Goal: Task Accomplishment & Management: Manage account settings

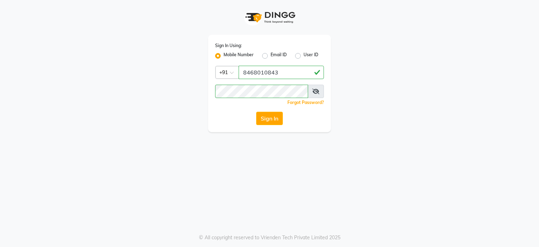
click at [266, 116] on button "Sign In" at bounding box center [269, 118] width 27 height 13
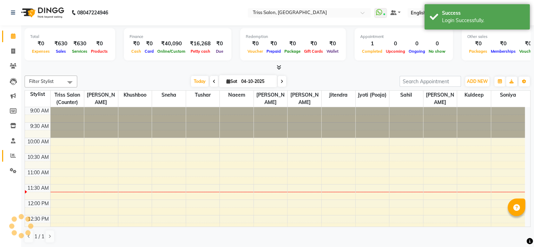
click at [12, 156] on icon at bounding box center [13, 155] width 5 height 5
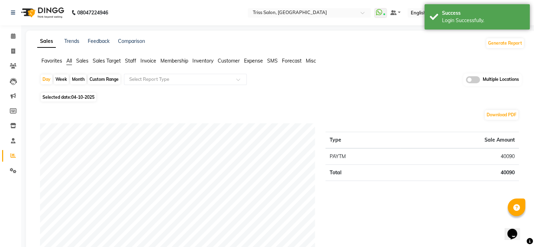
click at [85, 59] on span "Sales" at bounding box center [82, 61] width 12 height 6
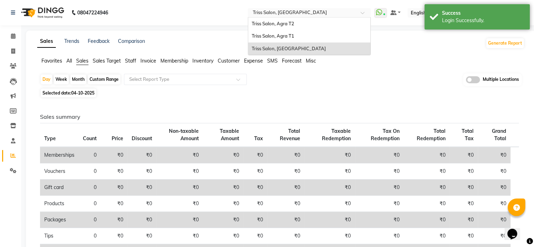
click at [353, 15] on input "text" at bounding box center [302, 13] width 102 height 7
click at [326, 33] on div "Triss Salon, Agra T1" at bounding box center [309, 36] width 122 height 13
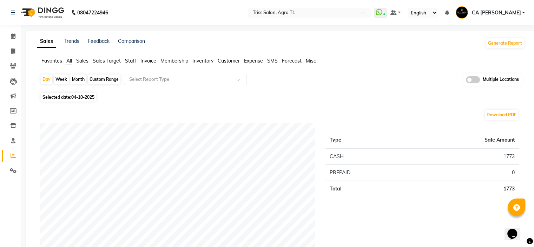
click at [84, 61] on span "Sales" at bounding box center [82, 61] width 12 height 6
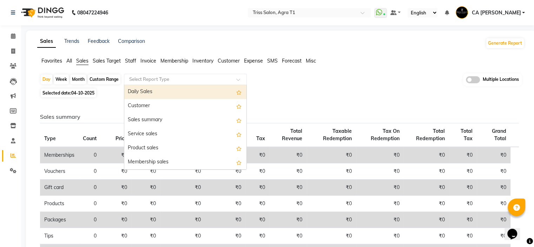
click at [182, 78] on input "text" at bounding box center [178, 79] width 101 height 7
drag, startPoint x: 180, startPoint y: 89, endPoint x: 153, endPoint y: 81, distance: 28.1
click at [180, 89] on div "Daily Sales" at bounding box center [185, 92] width 122 height 14
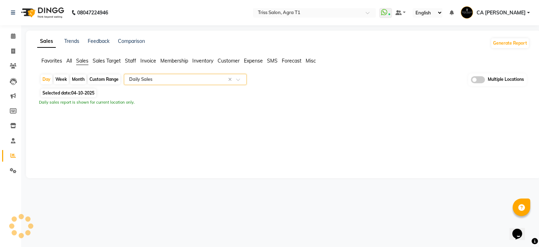
select select "full_report"
select select "csv"
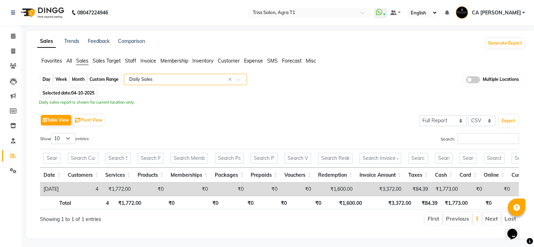
click at [46, 78] on div "Day" at bounding box center [47, 79] width 12 height 10
select select "10"
select select "2025"
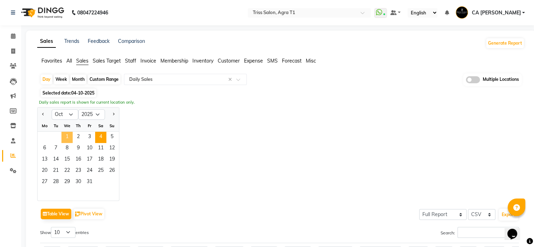
click at [63, 133] on span "1" at bounding box center [66, 137] width 11 height 11
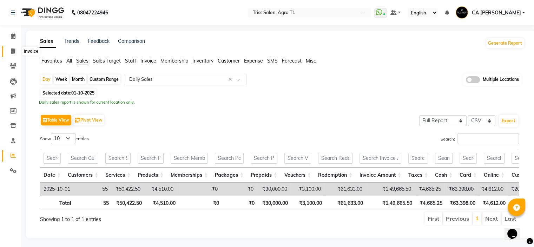
click at [16, 50] on span at bounding box center [13, 51] width 12 height 8
select select "service"
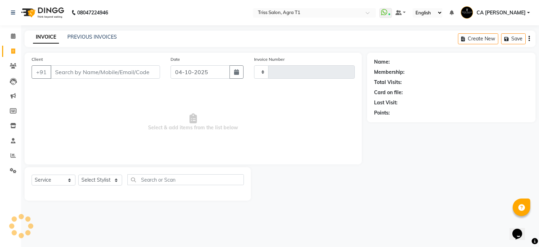
type input "7911"
select select "4300"
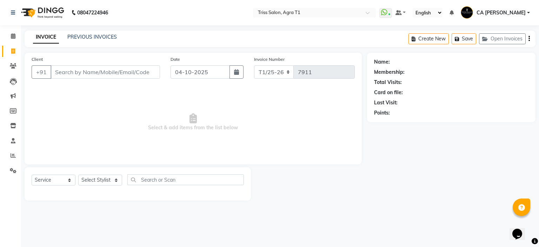
drag, startPoint x: 101, startPoint y: 33, endPoint x: 111, endPoint y: 41, distance: 12.8
click at [101, 33] on div "PREVIOUS INVOICES" at bounding box center [91, 36] width 49 height 7
click at [80, 36] on link "PREVIOUS INVOICES" at bounding box center [91, 37] width 49 height 6
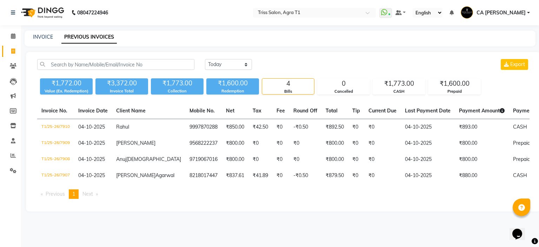
click at [252, 64] on div "Today Yesterday Custom Range Export" at bounding box center [367, 64] width 324 height 11
drag, startPoint x: 241, startPoint y: 66, endPoint x: 239, endPoint y: 68, distance: 4.0
click at [240, 66] on select "Today Yesterday Custom Range" at bounding box center [228, 64] width 47 height 11
select select "range"
click at [205, 59] on select "Today Yesterday Custom Range" at bounding box center [228, 64] width 47 height 11
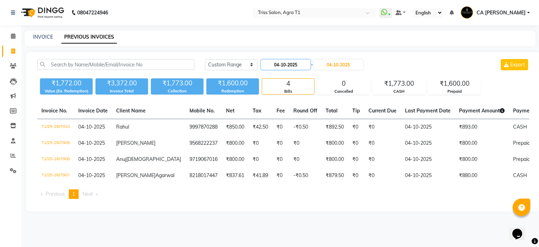
click at [295, 66] on input "04-10-2025" at bounding box center [285, 65] width 49 height 10
select select "10"
select select "2025"
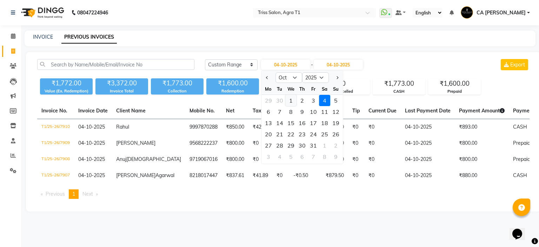
click at [291, 99] on div "1" at bounding box center [290, 100] width 11 height 11
type input "01-10-2025"
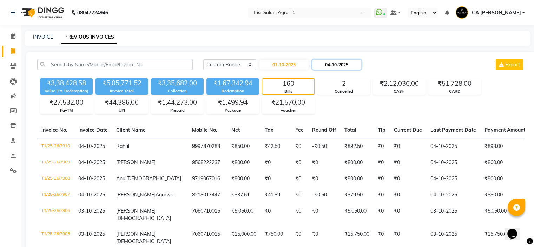
click at [343, 61] on input "04-10-2025" at bounding box center [336, 65] width 49 height 10
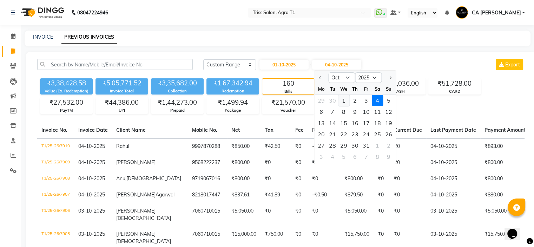
click at [342, 101] on div "1" at bounding box center [343, 100] width 11 height 11
type input "01-10-2025"
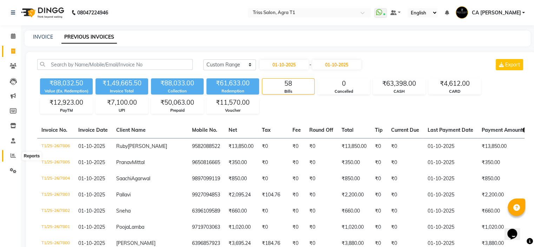
click at [14, 155] on icon at bounding box center [13, 155] width 5 height 5
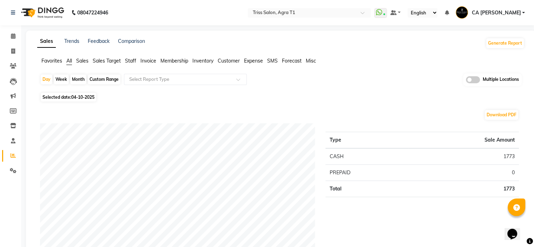
click at [81, 62] on span "Sales" at bounding box center [82, 61] width 12 height 6
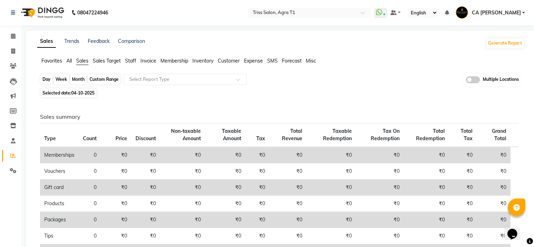
click at [52, 81] on div "Day" at bounding box center [47, 79] width 12 height 10
select select "10"
select select "2025"
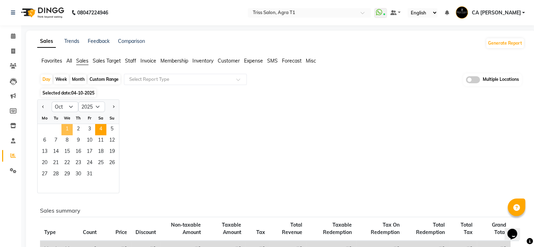
click at [66, 132] on span "1" at bounding box center [66, 129] width 11 height 11
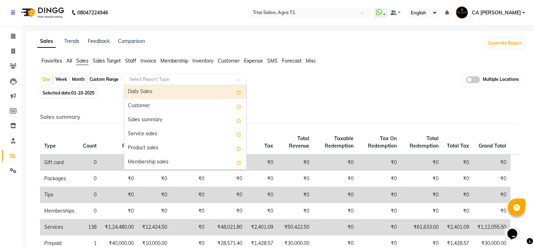
click at [221, 80] on input "text" at bounding box center [178, 79] width 101 height 7
click at [221, 95] on div "Daily Sales" at bounding box center [185, 92] width 122 height 14
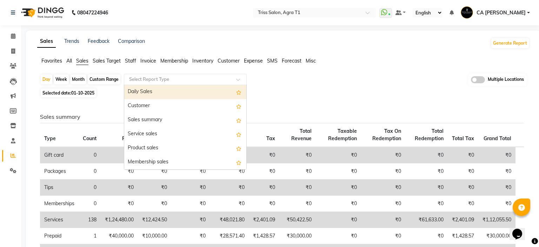
select select "full_report"
select select "csv"
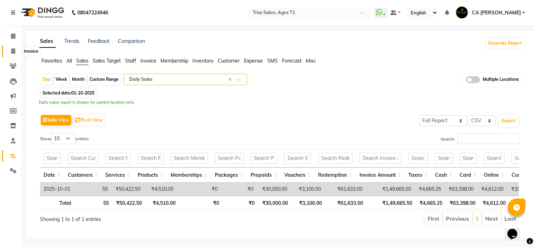
click at [11, 53] on span at bounding box center [13, 51] width 12 height 8
select select "service"
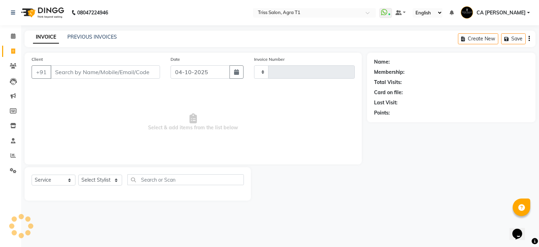
type input "7911"
select select "4300"
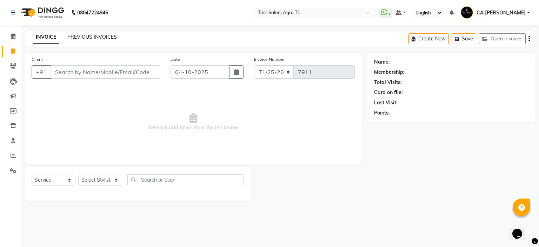
click at [114, 36] on link "PREVIOUS INVOICES" at bounding box center [91, 37] width 49 height 6
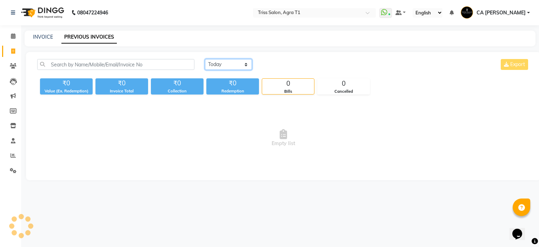
click at [242, 64] on select "Today Yesterday Custom Range" at bounding box center [228, 64] width 47 height 11
select select "range"
click at [205, 59] on select "Today Yesterday Custom Range" at bounding box center [228, 64] width 47 height 11
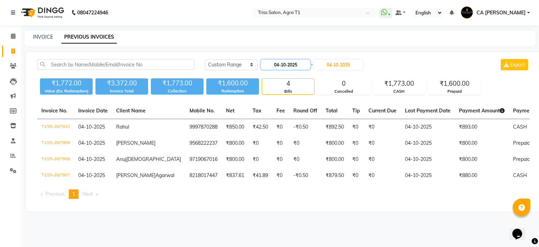
click at [293, 65] on input "04-10-2025" at bounding box center [285, 65] width 49 height 10
select select "10"
select select "2025"
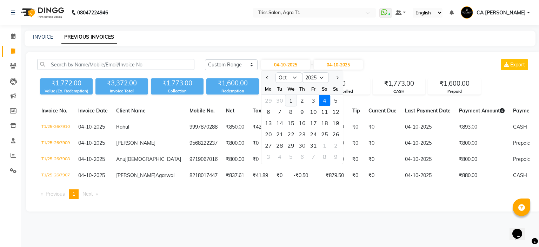
click at [290, 100] on div "1" at bounding box center [290, 100] width 11 height 11
type input "01-10-2025"
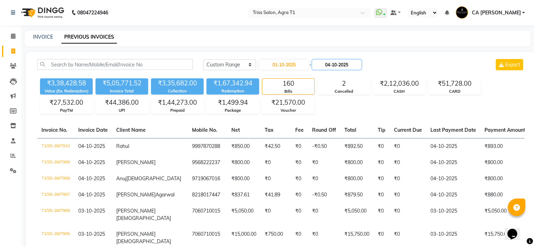
click at [353, 67] on input "04-10-2025" at bounding box center [336, 65] width 49 height 10
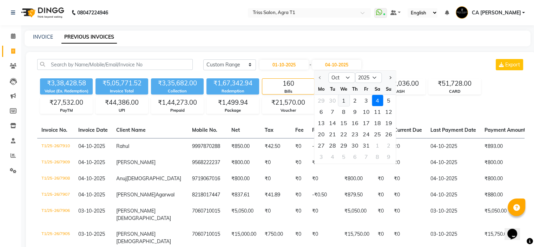
click at [342, 98] on div "1" at bounding box center [343, 100] width 11 height 11
type input "01-10-2025"
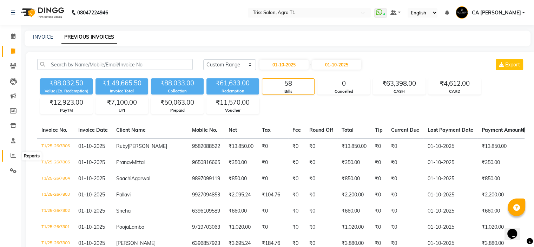
click at [10, 157] on span at bounding box center [13, 156] width 12 height 8
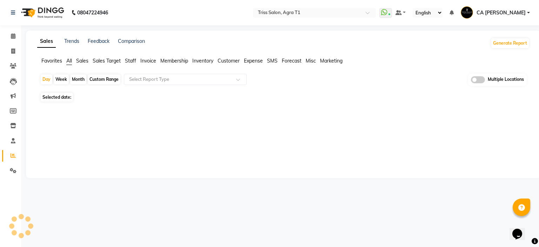
click at [81, 60] on span "Sales" at bounding box center [82, 61] width 12 height 6
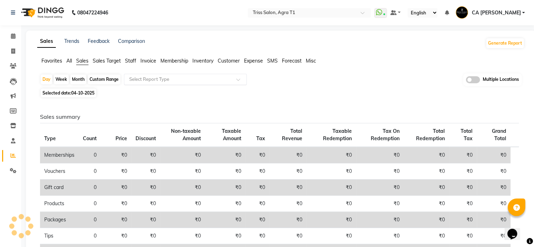
click at [142, 74] on div "Select Report Type" at bounding box center [185, 79] width 123 height 11
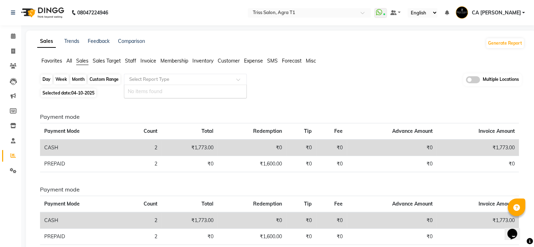
drag, startPoint x: 45, startPoint y: 79, endPoint x: 46, endPoint y: 82, distance: 4.1
click at [45, 80] on div "Day" at bounding box center [47, 79] width 12 height 10
select select "10"
select select "2025"
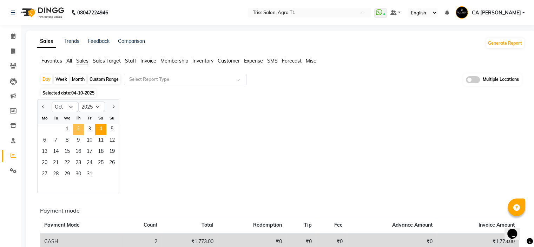
click at [78, 128] on span "2" at bounding box center [78, 129] width 11 height 11
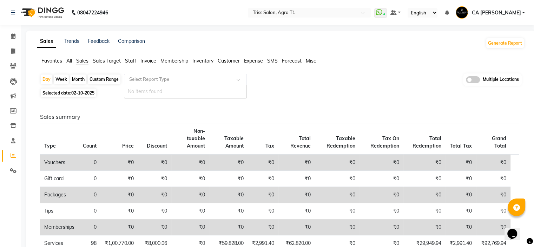
click at [192, 77] on input "text" at bounding box center [178, 79] width 101 height 7
click at [46, 80] on div "Day" at bounding box center [47, 79] width 12 height 10
select select "10"
select select "2025"
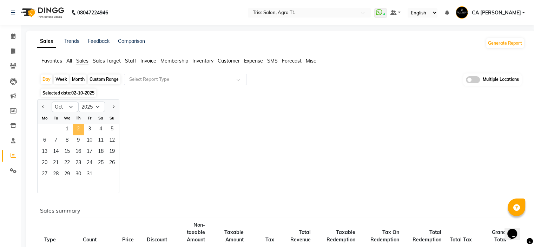
click at [73, 133] on span "2" at bounding box center [78, 129] width 11 height 11
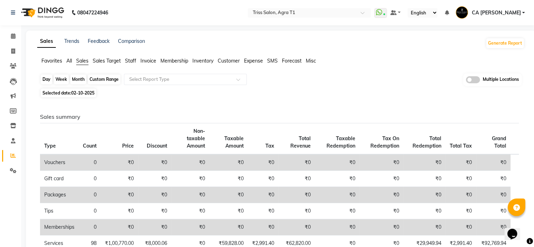
click at [48, 77] on div "Day" at bounding box center [47, 79] width 12 height 10
select select "10"
select select "2025"
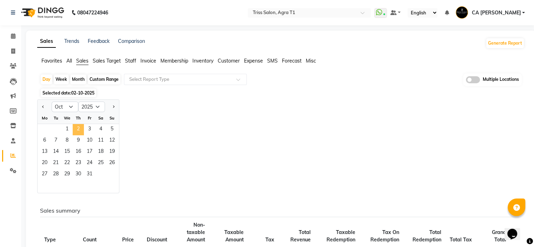
click at [79, 126] on span "2" at bounding box center [78, 129] width 11 height 11
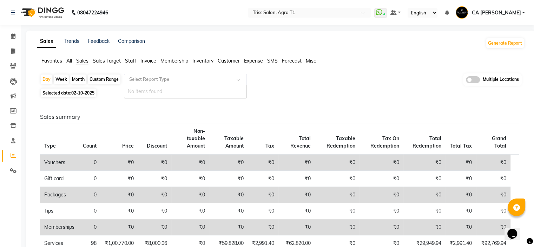
click at [205, 80] on input "text" at bounding box center [178, 79] width 101 height 7
click at [14, 51] on icon at bounding box center [13, 50] width 4 height 5
select select "service"
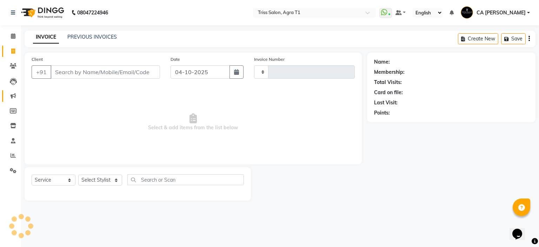
type input "7911"
select select "4300"
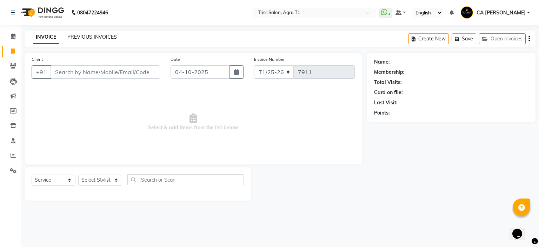
click at [94, 35] on link "PREVIOUS INVOICES" at bounding box center [91, 37] width 49 height 6
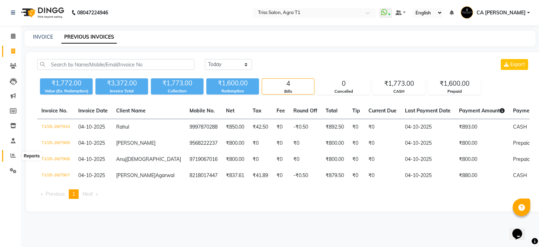
click at [13, 154] on icon at bounding box center [13, 155] width 5 height 5
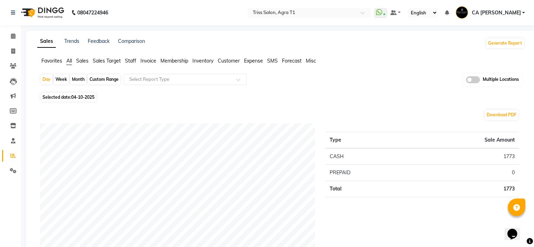
click at [84, 61] on span "Sales" at bounding box center [82, 61] width 12 height 6
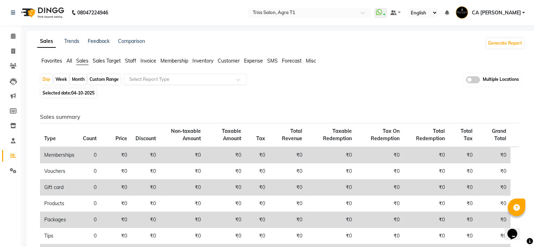
click at [213, 79] on input "text" at bounding box center [178, 79] width 101 height 7
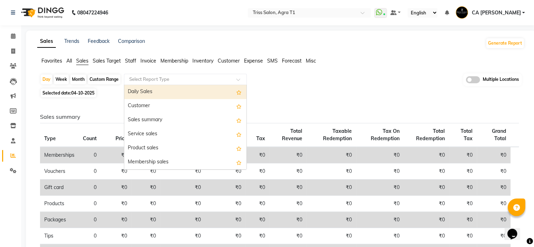
click at [185, 94] on div "Daily Sales" at bounding box center [185, 92] width 122 height 14
select select "full_report"
select select "csv"
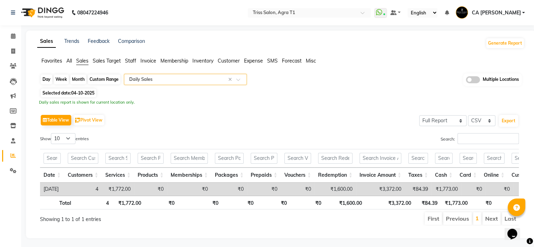
drag, startPoint x: 48, startPoint y: 77, endPoint x: 52, endPoint y: 77, distance: 3.5
click at [49, 77] on div "Day" at bounding box center [47, 79] width 12 height 10
select select "10"
select select "2025"
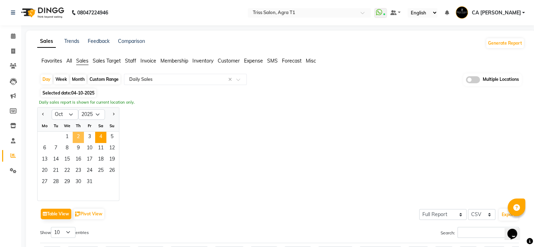
click at [79, 139] on span "2" at bounding box center [78, 137] width 11 height 11
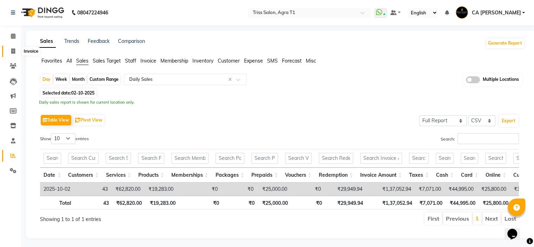
click at [13, 54] on span at bounding box center [13, 51] width 12 height 8
select select "service"
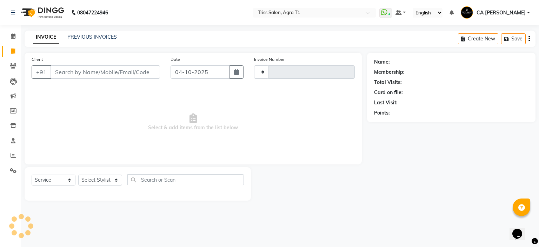
type input "7912"
select select "4300"
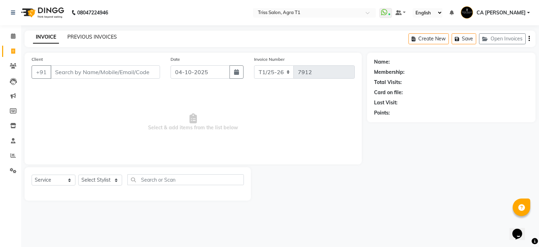
click at [101, 34] on link "PREVIOUS INVOICES" at bounding box center [91, 37] width 49 height 6
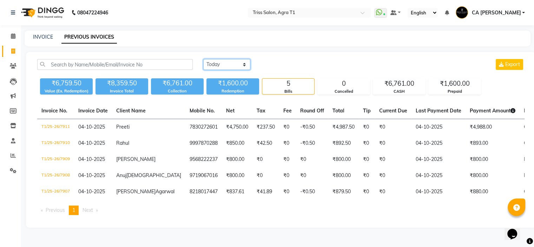
click at [228, 65] on select "Today Yesterday Custom Range" at bounding box center [226, 64] width 47 height 11
select select "range"
click at [203, 59] on select "Today Yesterday Custom Range" at bounding box center [226, 64] width 47 height 11
click at [294, 61] on input "04-10-2025" at bounding box center [283, 65] width 49 height 10
select select "10"
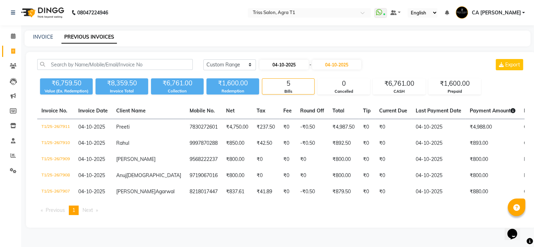
select select "2025"
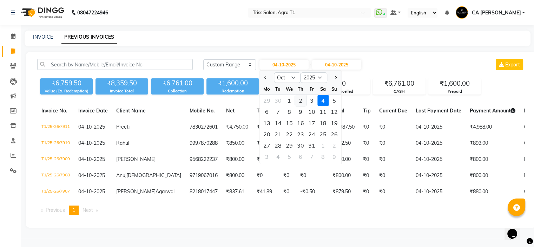
click at [301, 98] on div "2" at bounding box center [300, 100] width 11 height 11
type input "02-10-2025"
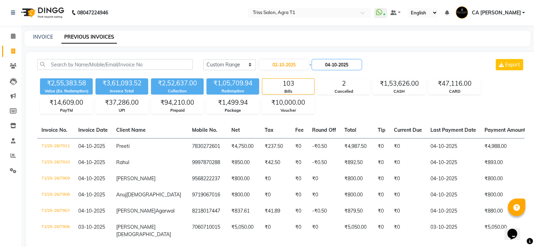
click at [341, 64] on input "04-10-2025" at bounding box center [336, 65] width 49 height 10
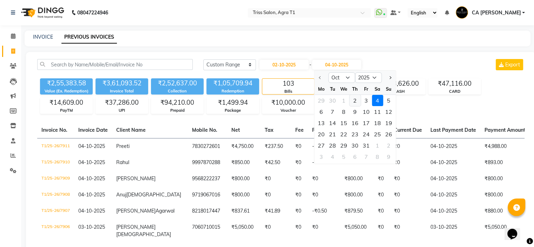
click at [354, 99] on div "2" at bounding box center [354, 100] width 11 height 11
type input "02-10-2025"
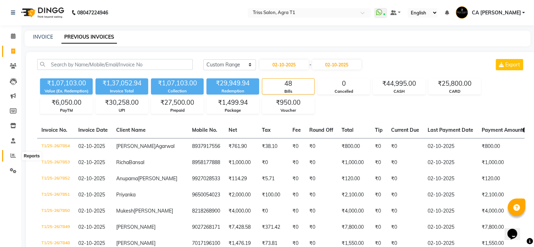
click at [12, 155] on icon at bounding box center [13, 155] width 5 height 5
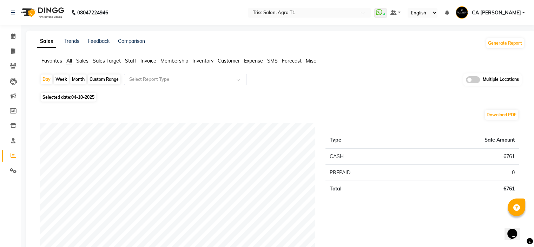
click at [81, 62] on span "Sales" at bounding box center [82, 61] width 12 height 6
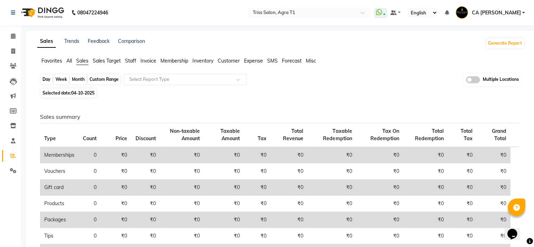
click at [47, 78] on div "Day" at bounding box center [47, 79] width 12 height 10
click at [47, 80] on div "Day" at bounding box center [47, 79] width 12 height 10
select select "10"
select select "2025"
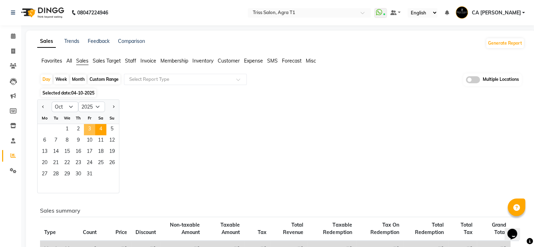
click at [91, 131] on span "3" at bounding box center [89, 129] width 11 height 11
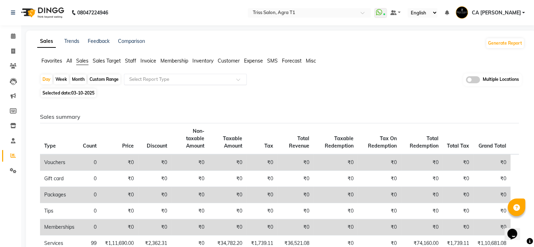
click at [198, 81] on input "text" at bounding box center [178, 79] width 101 height 7
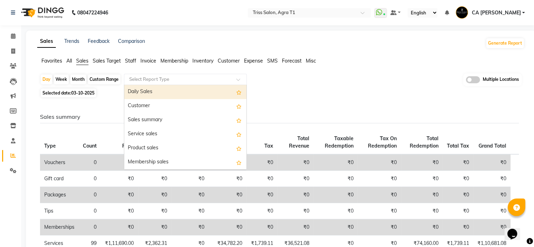
click at [205, 94] on div "Daily Sales" at bounding box center [185, 92] width 122 height 14
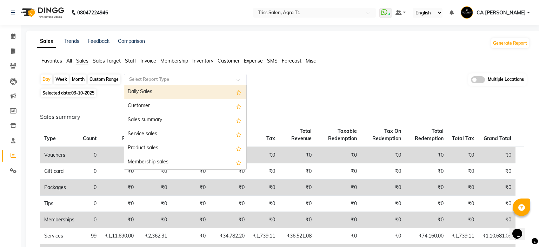
select select "full_report"
select select "csv"
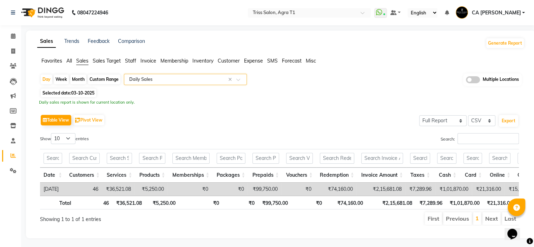
scroll to position [0, 5]
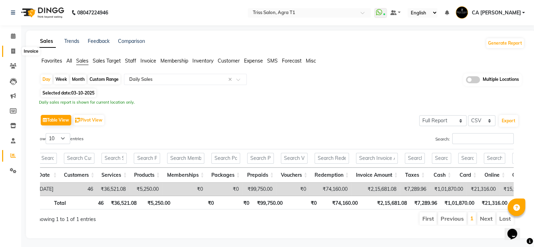
click at [13, 50] on icon at bounding box center [13, 50] width 4 height 5
select select "service"
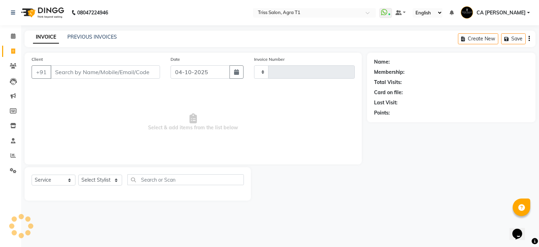
type input "7912"
select select "4300"
click at [97, 35] on link "PREVIOUS INVOICES" at bounding box center [91, 37] width 49 height 6
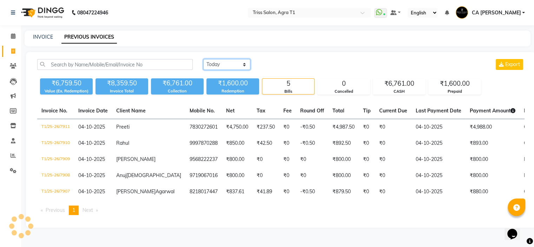
click at [236, 63] on select "Today Yesterday Custom Range" at bounding box center [226, 64] width 47 height 11
select select "yesterday"
click at [203, 59] on select "Today Yesterday Custom Range" at bounding box center [226, 64] width 47 height 11
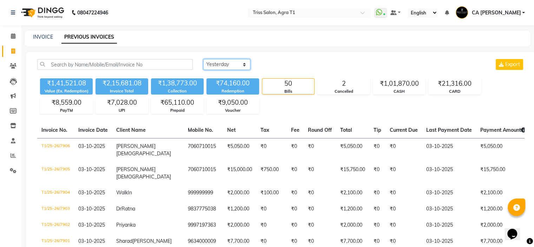
drag, startPoint x: 236, startPoint y: 62, endPoint x: 237, endPoint y: 65, distance: 3.6
click at [236, 63] on select "Today Yesterday Custom Range" at bounding box center [226, 64] width 47 height 11
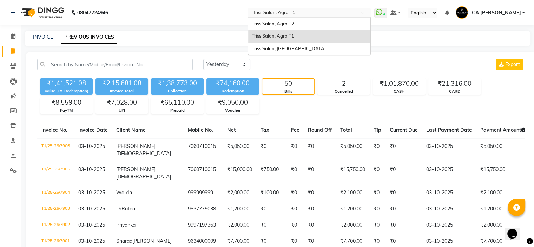
click at [353, 15] on input "text" at bounding box center [302, 13] width 102 height 7
click at [294, 24] on span "Triss Salon, Agra T2" at bounding box center [272, 24] width 42 height 6
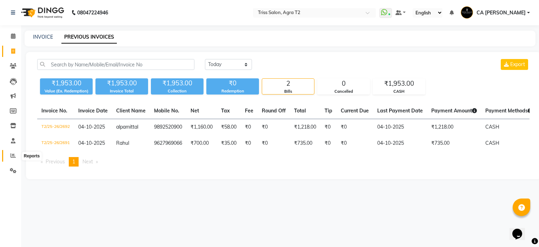
click at [8, 155] on span at bounding box center [13, 156] width 12 height 8
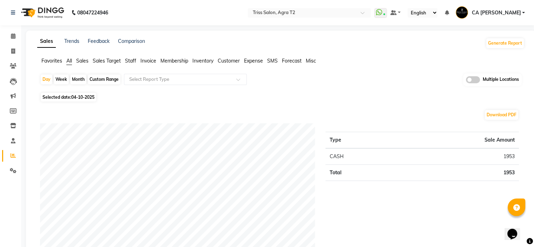
click at [86, 60] on span "Sales" at bounding box center [82, 61] width 12 height 6
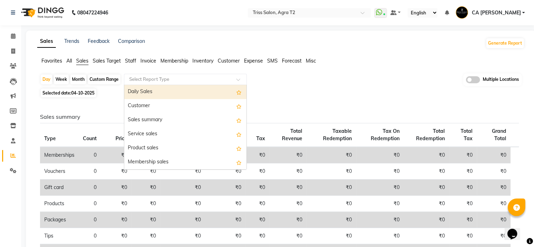
drag, startPoint x: 197, startPoint y: 79, endPoint x: 208, endPoint y: 78, distance: 11.3
click at [202, 78] on input "text" at bounding box center [178, 79] width 101 height 7
click at [206, 90] on div "Daily Sales" at bounding box center [185, 92] width 122 height 14
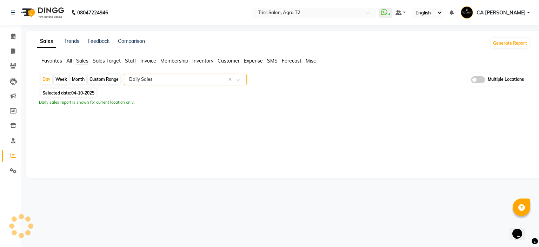
select select "full_report"
select select "csv"
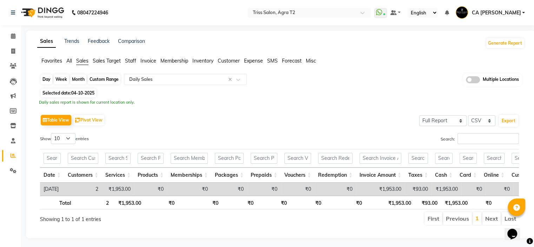
click at [45, 79] on div "Day" at bounding box center [47, 79] width 12 height 10
select select "10"
select select "2025"
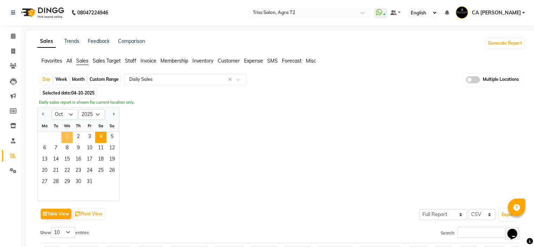
click at [65, 135] on span "1" at bounding box center [66, 137] width 11 height 11
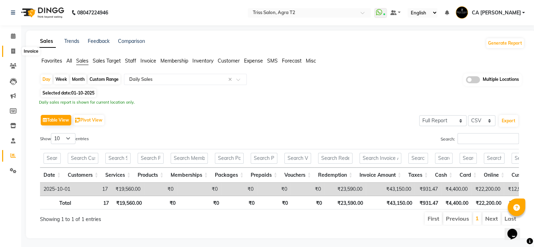
click at [16, 46] on link "Invoice" at bounding box center [10, 52] width 17 height 12
select select "service"
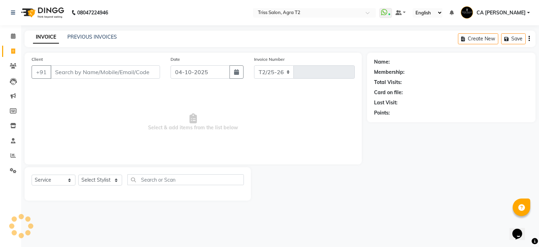
select select "4301"
type input "2693"
click at [100, 38] on link "PREVIOUS INVOICES" at bounding box center [91, 37] width 49 height 6
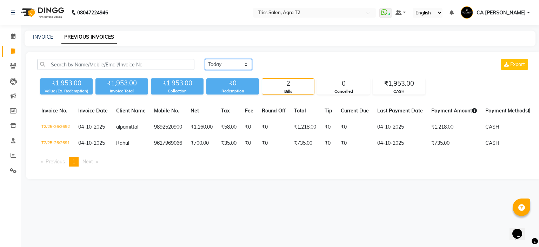
click at [241, 60] on select "Today Yesterday Custom Range" at bounding box center [228, 64] width 47 height 11
select select "range"
click at [205, 59] on select "Today Yesterday Custom Range" at bounding box center [228, 64] width 47 height 11
click at [301, 64] on input "04-10-2025" at bounding box center [285, 65] width 49 height 10
select select "10"
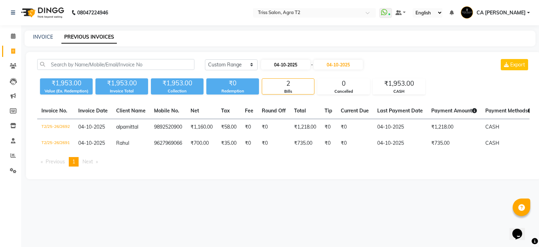
select select "2025"
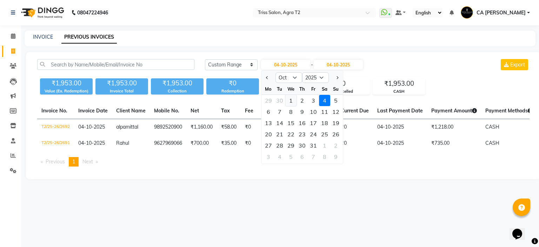
click at [289, 101] on div "1" at bounding box center [290, 100] width 11 height 11
type input "01-10-2025"
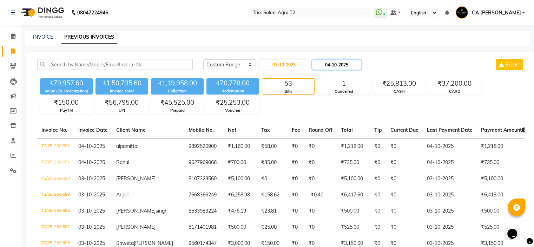
click at [348, 65] on input "04-10-2025" at bounding box center [336, 65] width 49 height 10
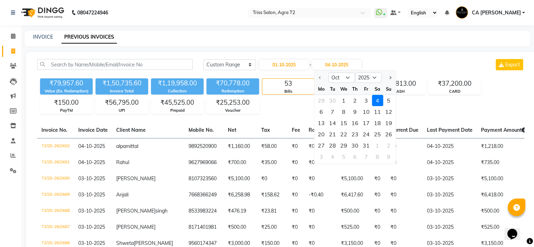
click at [343, 101] on div "1" at bounding box center [343, 100] width 11 height 11
type input "01-10-2025"
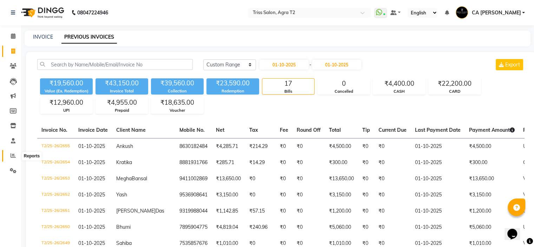
click at [12, 154] on icon at bounding box center [13, 155] width 5 height 5
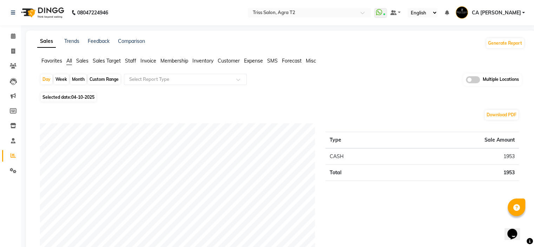
click at [86, 59] on span "Sales" at bounding box center [82, 61] width 12 height 6
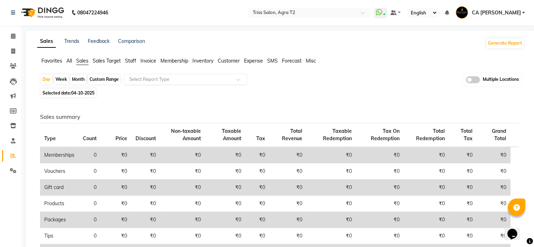
click at [163, 78] on input "text" at bounding box center [178, 79] width 101 height 7
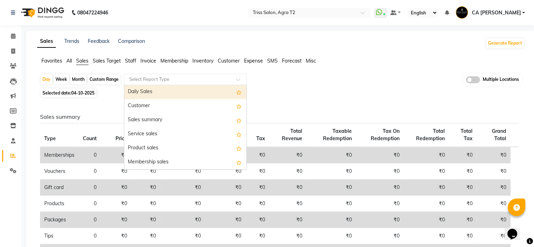
click at [165, 92] on div "Daily Sales" at bounding box center [185, 92] width 122 height 14
select select "full_report"
select select "csv"
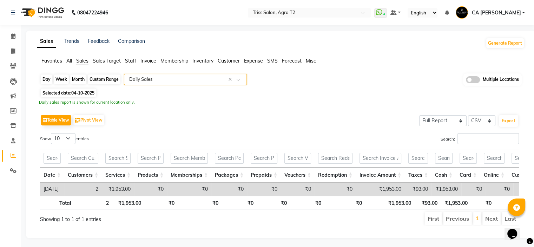
click at [50, 80] on div "Day" at bounding box center [47, 79] width 12 height 10
select select "10"
select select "2025"
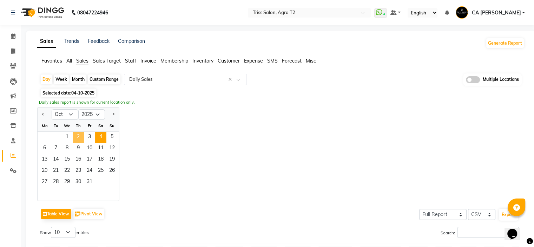
click at [76, 137] on span "2" at bounding box center [78, 137] width 11 height 11
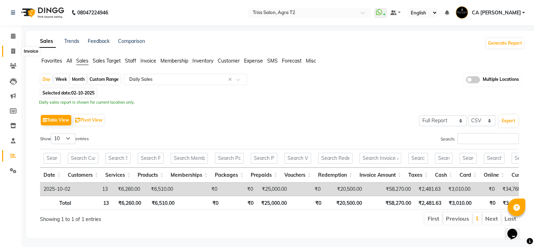
click at [13, 48] on icon at bounding box center [13, 50] width 4 height 5
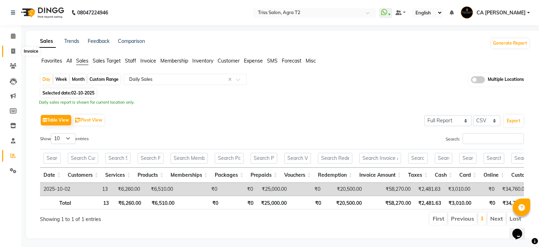
select select "service"
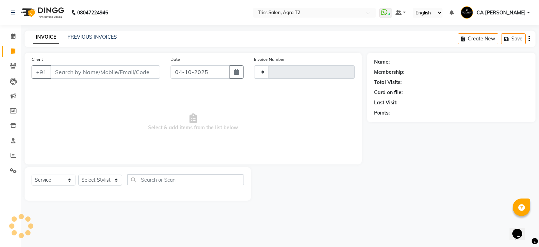
type input "2693"
select select "4301"
click at [94, 35] on link "PREVIOUS INVOICES" at bounding box center [91, 37] width 49 height 6
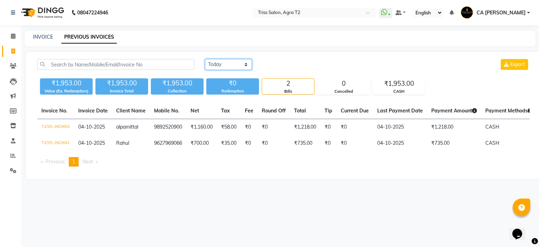
click at [234, 66] on select "Today Yesterday Custom Range" at bounding box center [228, 64] width 47 height 11
select select "range"
click at [205, 59] on select "Today Yesterday Custom Range" at bounding box center [228, 64] width 47 height 11
click at [287, 65] on input "04-10-2025" at bounding box center [285, 65] width 49 height 10
select select "10"
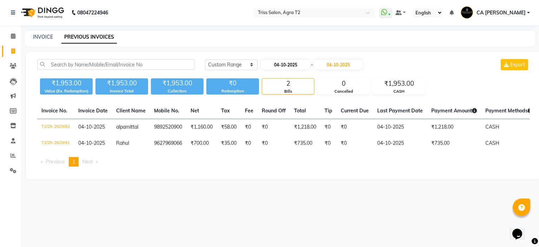
select select "2025"
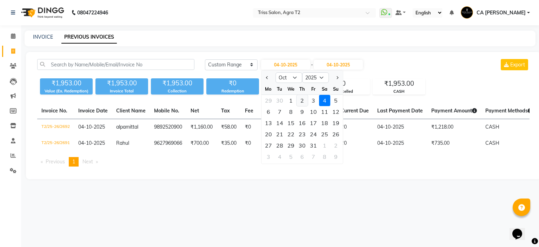
click at [305, 101] on div "2" at bounding box center [301, 100] width 11 height 11
type input "02-10-2025"
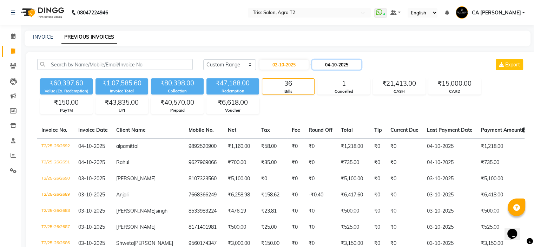
click at [342, 64] on input "04-10-2025" at bounding box center [336, 65] width 49 height 10
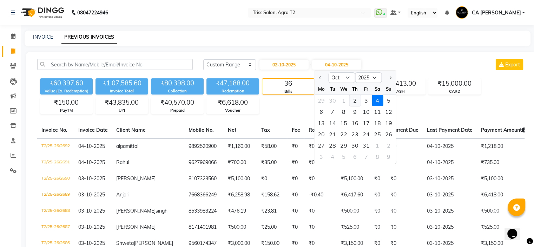
click at [356, 101] on div "2" at bounding box center [354, 100] width 11 height 11
type input "02-10-2025"
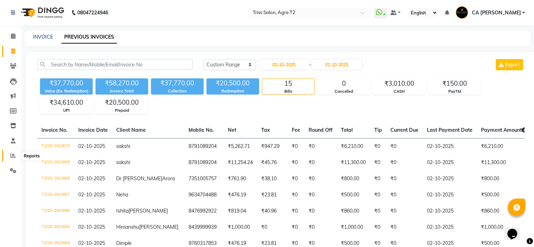
click at [13, 153] on icon at bounding box center [13, 155] width 5 height 5
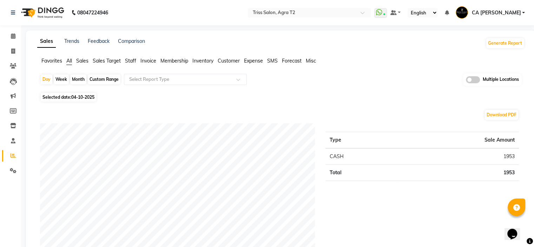
click at [81, 61] on span "Sales" at bounding box center [82, 61] width 12 height 6
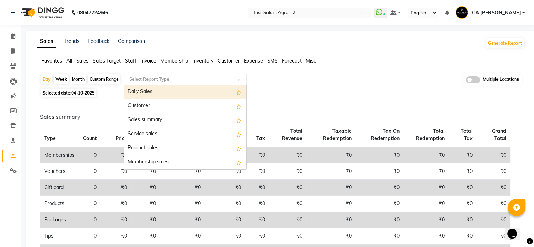
click at [142, 82] on input "text" at bounding box center [178, 79] width 101 height 7
click at [144, 95] on div "Daily Sales" at bounding box center [185, 92] width 122 height 14
select select "full_report"
select select "csv"
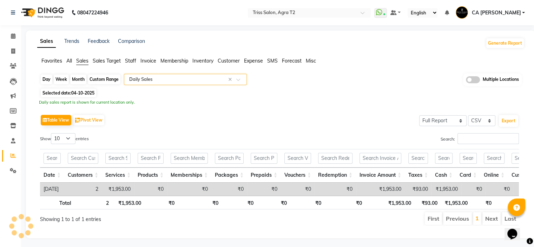
drag, startPoint x: 51, startPoint y: 78, endPoint x: 51, endPoint y: 82, distance: 3.9
click at [51, 80] on div "Day" at bounding box center [47, 79] width 12 height 10
select select "10"
select select "2025"
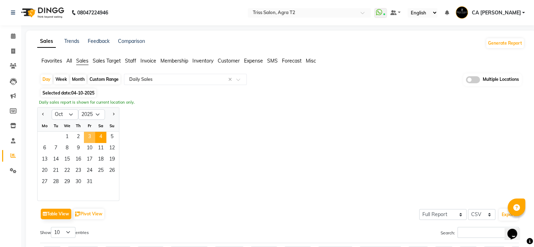
click at [90, 137] on span "3" at bounding box center [89, 137] width 11 height 11
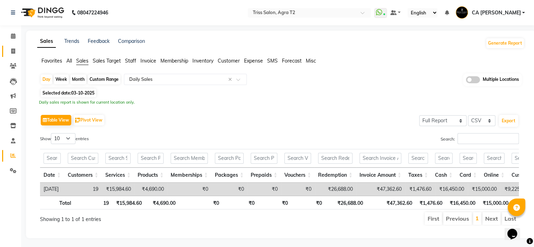
click at [17, 47] on link "Invoice" at bounding box center [10, 52] width 17 height 12
select select "service"
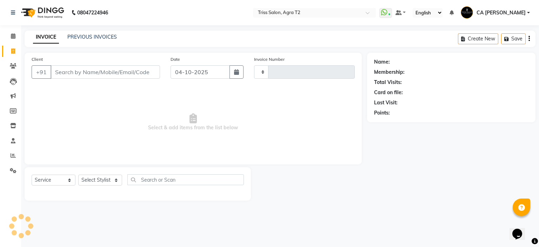
type input "2693"
select select "4301"
click at [87, 36] on link "PREVIOUS INVOICES" at bounding box center [91, 37] width 49 height 6
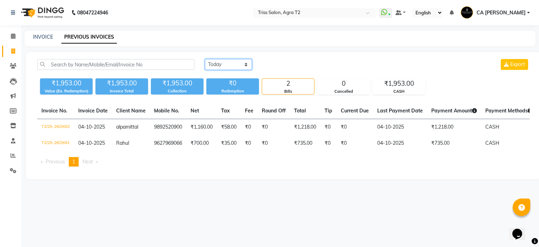
click at [231, 67] on select "Today Yesterday Custom Range" at bounding box center [228, 64] width 47 height 11
select select "range"
click at [205, 59] on select "Today Yesterday Custom Range" at bounding box center [228, 64] width 47 height 11
click at [290, 64] on input "04-10-2025" at bounding box center [285, 65] width 49 height 10
select select "10"
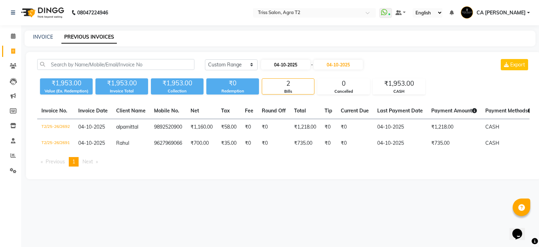
select select "2025"
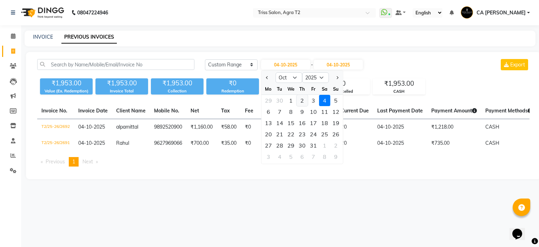
click at [304, 99] on div "2" at bounding box center [301, 100] width 11 height 11
type input "02-10-2025"
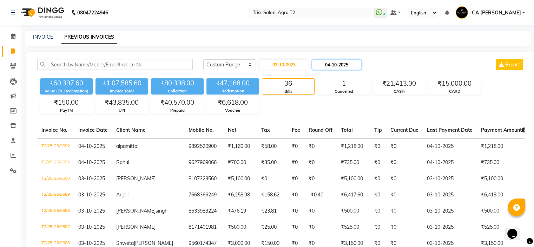
click at [342, 63] on input "04-10-2025" at bounding box center [336, 65] width 49 height 10
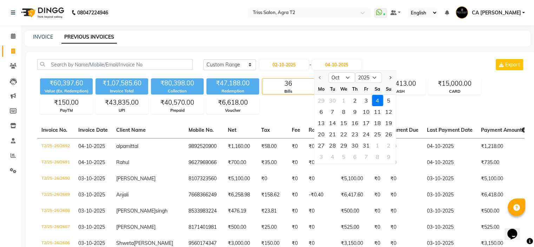
click at [354, 98] on div "2" at bounding box center [354, 100] width 11 height 11
type input "02-10-2025"
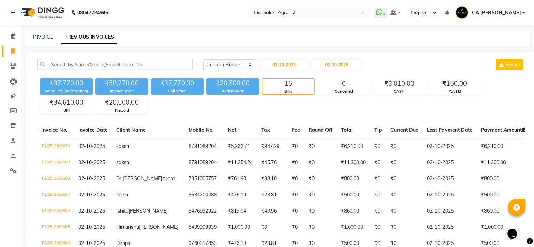
click at [94, 38] on link "PREVIOUS INVOICES" at bounding box center [88, 37] width 55 height 13
click at [49, 35] on link "INVOICE" at bounding box center [43, 37] width 20 height 6
select select "service"
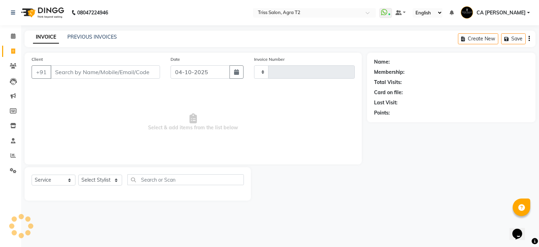
type input "2693"
select select "4301"
click at [83, 34] on link "PREVIOUS INVOICES" at bounding box center [91, 37] width 49 height 6
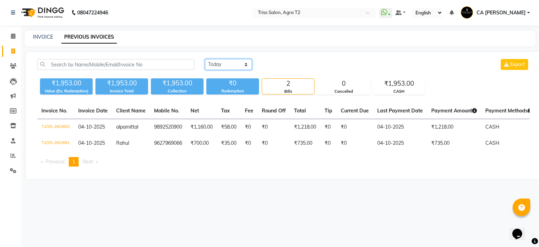
click at [249, 65] on select "Today Yesterday Custom Range" at bounding box center [228, 64] width 47 height 11
select select "yesterday"
click at [205, 59] on select "Today Yesterday Custom Range" at bounding box center [228, 64] width 47 height 11
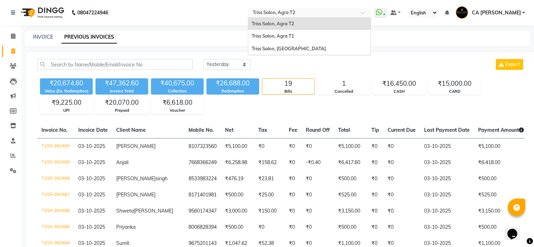
click at [333, 10] on input "text" at bounding box center [302, 13] width 102 height 7
click at [302, 48] on span "Triss Salon, Mathura" at bounding box center [288, 49] width 74 height 6
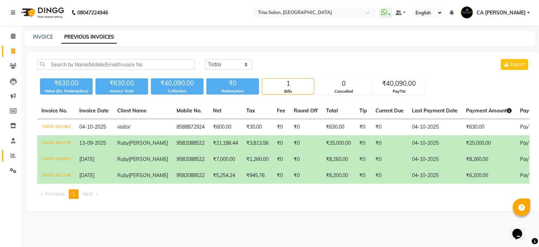
click at [6, 158] on link "Reports" at bounding box center [10, 156] width 17 height 12
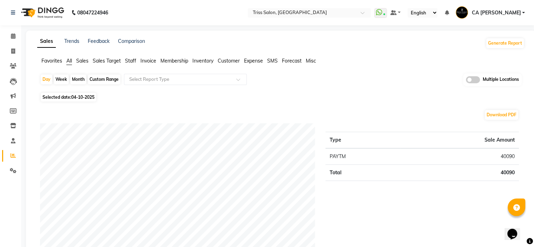
click at [85, 62] on span "Sales" at bounding box center [82, 61] width 12 height 6
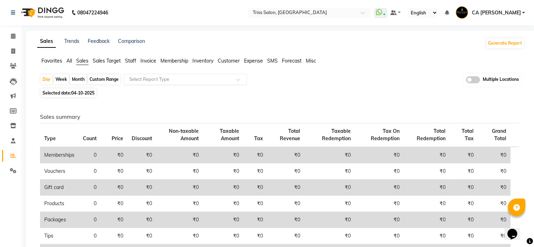
click at [140, 84] on ng-select "Select Report Type" at bounding box center [185, 79] width 123 height 11
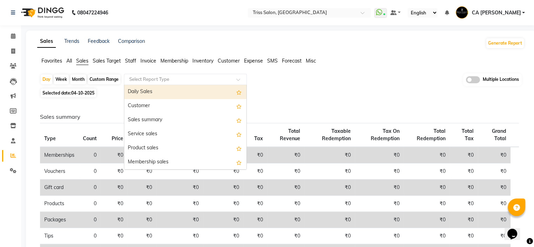
click at [138, 96] on div "Daily Sales" at bounding box center [185, 92] width 122 height 14
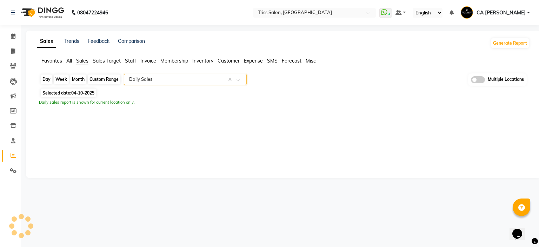
select select "full_report"
select select "csv"
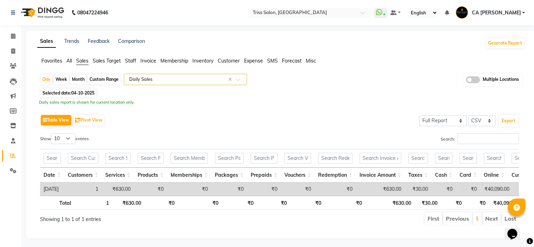
click at [40, 82] on div "Day Week Month Custom Range Select Report Type × Daily Sales × Multiple Locatio…" at bounding box center [280, 79] width 481 height 13
click at [44, 79] on div "Day" at bounding box center [47, 79] width 12 height 10
select select "10"
select select "2025"
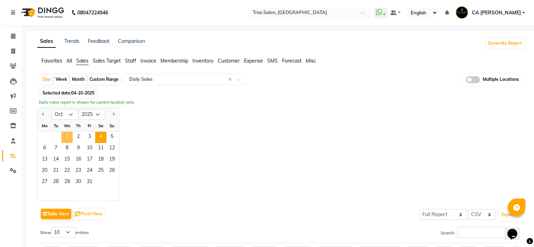
click at [67, 135] on span "1" at bounding box center [66, 137] width 11 height 11
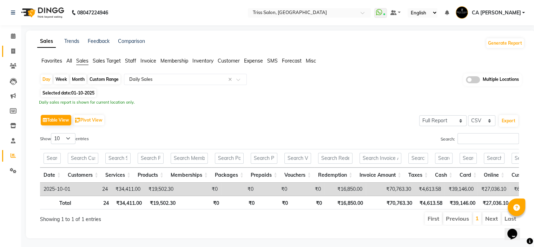
click at [12, 49] on icon at bounding box center [13, 50] width 4 height 5
select select "service"
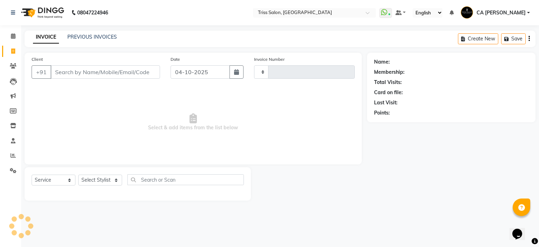
type input "1963"
select select "4304"
drag, startPoint x: 94, startPoint y: 33, endPoint x: 120, endPoint y: 46, distance: 28.7
click at [94, 35] on div "PREVIOUS INVOICES" at bounding box center [91, 36] width 49 height 7
click at [103, 38] on link "PREVIOUS INVOICES" at bounding box center [91, 37] width 49 height 6
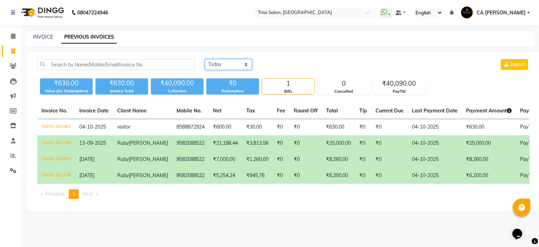
drag, startPoint x: 249, startPoint y: 65, endPoint x: 242, endPoint y: 69, distance: 7.7
click at [249, 65] on select "Today Yesterday Custom Range" at bounding box center [228, 64] width 47 height 11
select select "range"
click at [205, 59] on select "Today Yesterday Custom Range" at bounding box center [228, 64] width 47 height 11
click at [283, 61] on input "04-10-2025" at bounding box center [285, 65] width 49 height 10
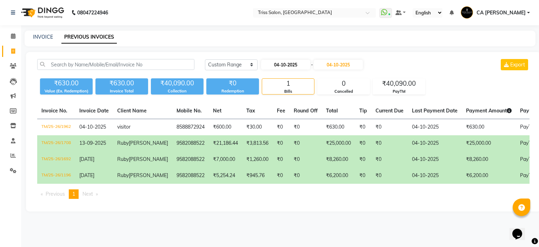
select select "10"
select select "2025"
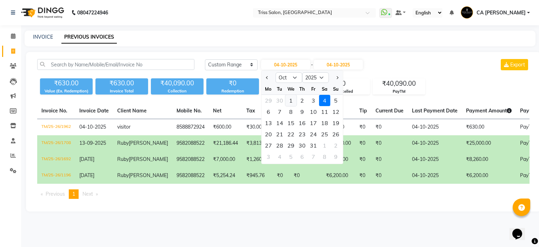
click at [290, 98] on div "1" at bounding box center [290, 100] width 11 height 11
type input "01-10-2025"
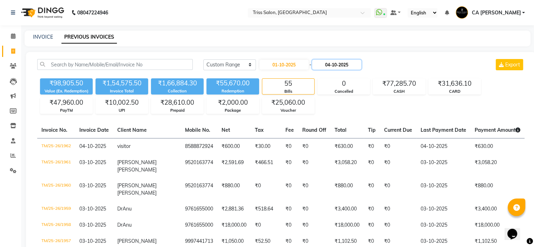
click at [340, 67] on input "04-10-2025" at bounding box center [336, 65] width 49 height 10
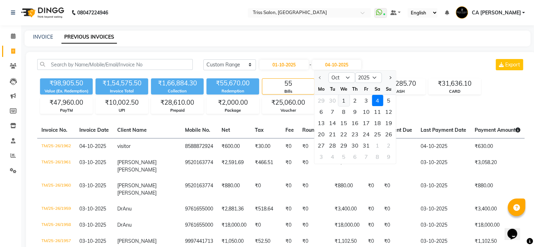
click at [344, 101] on div "1" at bounding box center [343, 100] width 11 height 11
type input "01-10-2025"
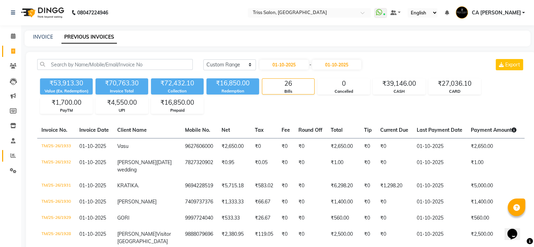
click at [8, 160] on link "Reports" at bounding box center [10, 156] width 17 height 12
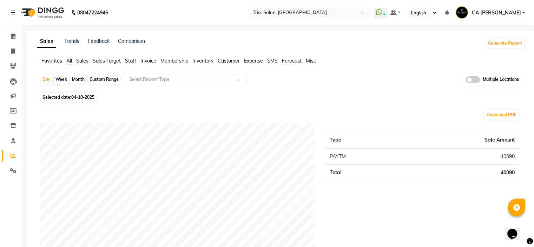
click at [75, 61] on ul "Favorites All Sales Sales Target Staff Invoice Membership Inventory Customer Ex…" at bounding box center [280, 61] width 487 height 8
click at [85, 62] on span "Sales" at bounding box center [82, 61] width 12 height 6
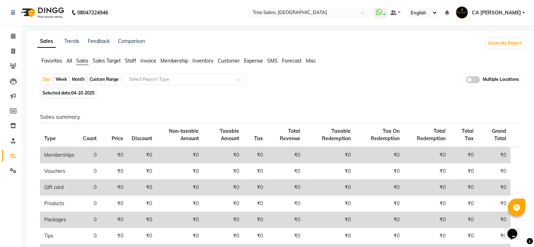
click at [170, 85] on div "Day Week Month Custom Range Select Report Type Multiple Locations" at bounding box center [280, 79] width 481 height 13
click at [176, 73] on app-reports "Favorites All Sales Sales Target Staff Invoice Membership Inventory Customer Ex…" at bounding box center [280, 212] width 495 height 311
click at [174, 81] on input "text" at bounding box center [178, 79] width 101 height 7
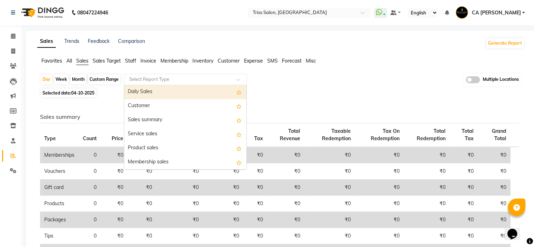
click at [173, 90] on div "Daily Sales" at bounding box center [185, 92] width 122 height 14
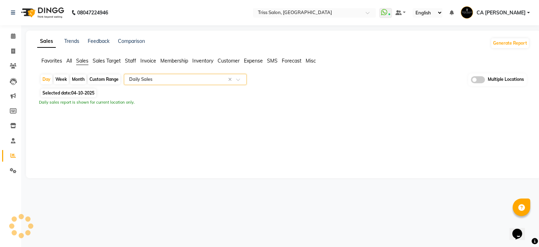
select select "full_report"
select select "csv"
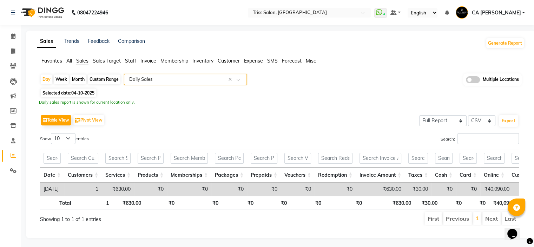
click at [52, 75] on div "Day Week Month Custom Range Select Report Type × Daily Sales × Multiple Locatio…" at bounding box center [280, 79] width 481 height 13
click at [48, 79] on div "Day" at bounding box center [47, 79] width 12 height 10
select select "10"
select select "2025"
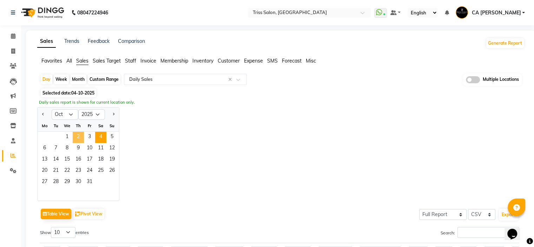
click at [78, 134] on span "2" at bounding box center [78, 137] width 11 height 11
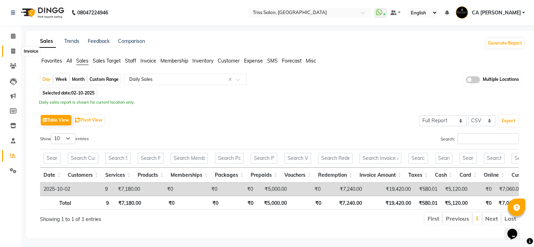
click at [11, 51] on icon at bounding box center [13, 50] width 4 height 5
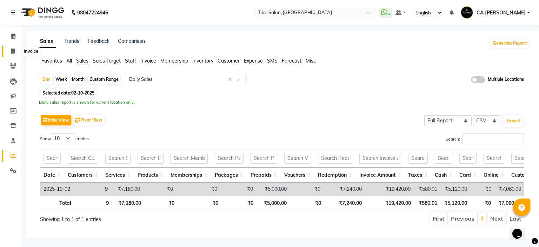
select select "service"
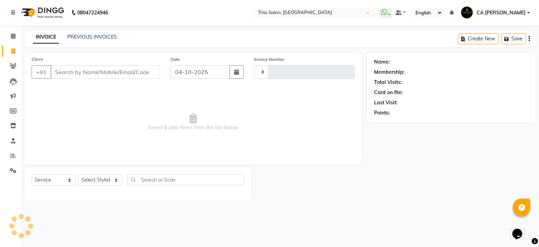
type input "1963"
select select "4304"
click at [106, 37] on link "PREVIOUS INVOICES" at bounding box center [91, 37] width 49 height 6
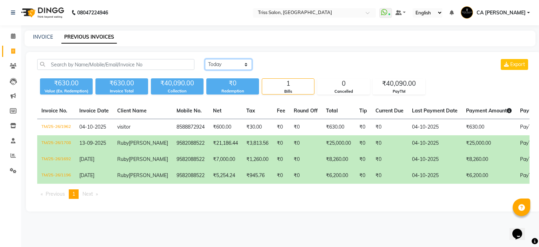
click at [229, 64] on select "Today Yesterday Custom Range" at bounding box center [228, 64] width 47 height 11
select select "range"
click at [205, 59] on select "Today Yesterday Custom Range" at bounding box center [228, 64] width 47 height 11
click at [303, 64] on input "04-10-2025" at bounding box center [285, 65] width 49 height 10
select select "10"
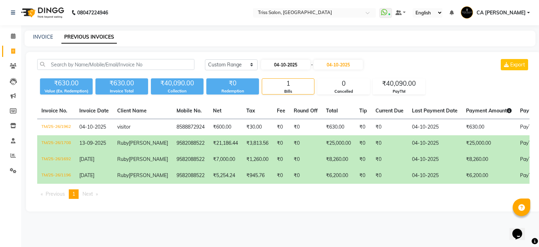
select select "2025"
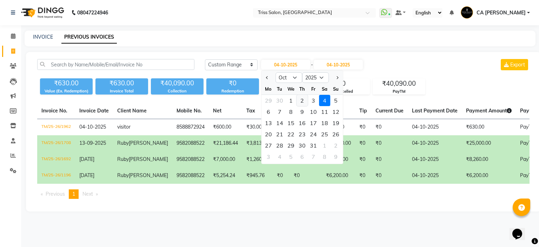
click at [306, 99] on div "2" at bounding box center [301, 100] width 11 height 11
type input "02-10-2025"
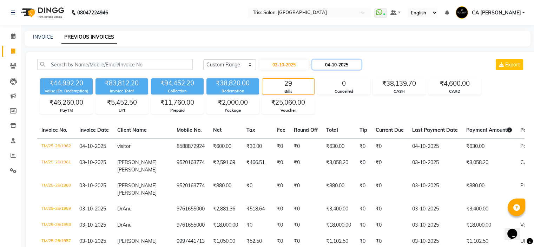
click at [344, 66] on input "04-10-2025" at bounding box center [336, 65] width 49 height 10
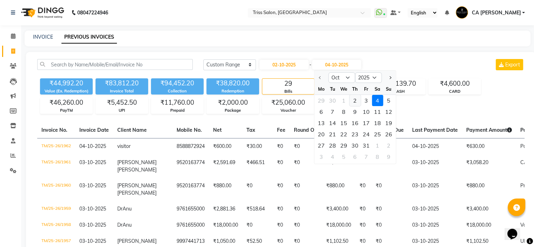
click at [354, 103] on div "2" at bounding box center [354, 100] width 11 height 11
type input "02-10-2025"
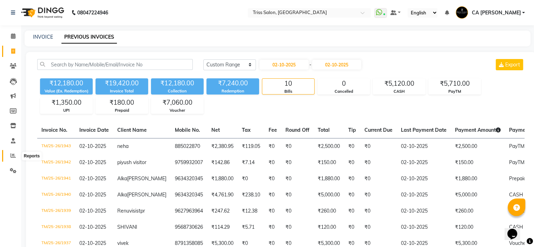
click at [13, 156] on icon at bounding box center [13, 155] width 5 height 5
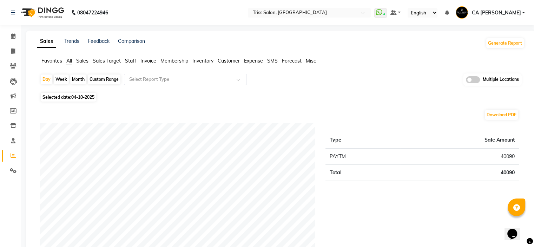
click at [85, 61] on span "Sales" at bounding box center [82, 61] width 12 height 6
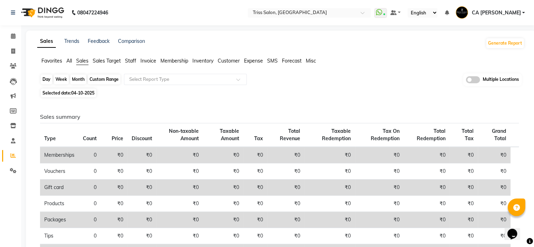
click at [48, 79] on div "Day" at bounding box center [47, 79] width 12 height 10
select select "10"
select select "2025"
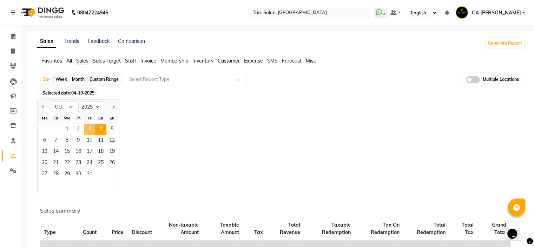
click at [90, 129] on span "3" at bounding box center [89, 129] width 11 height 11
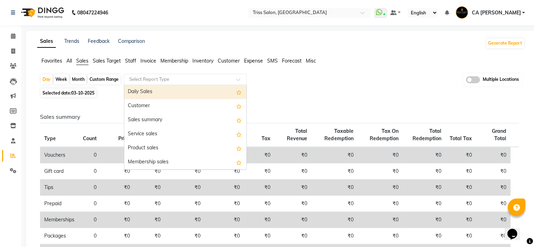
click at [166, 76] on input "text" at bounding box center [178, 79] width 101 height 7
click at [180, 93] on div "Daily Sales" at bounding box center [185, 92] width 122 height 14
select select "full_report"
select select "csv"
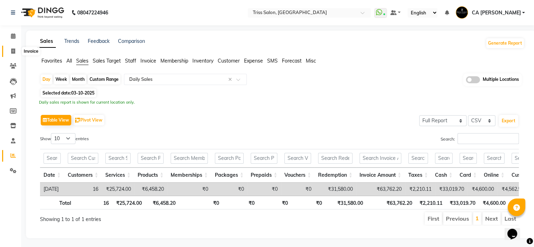
click at [14, 49] on span at bounding box center [13, 51] width 12 height 8
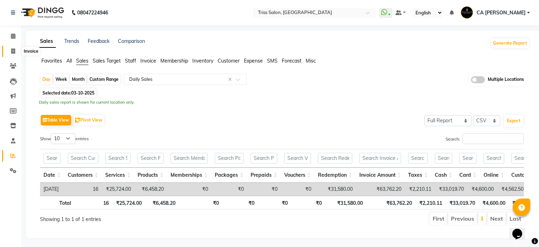
select select "service"
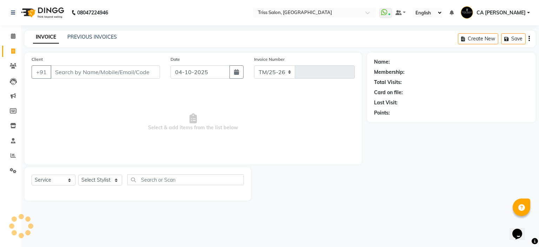
select select "4304"
type input "1964"
click at [105, 39] on link "PREVIOUS INVOICES" at bounding box center [91, 37] width 49 height 6
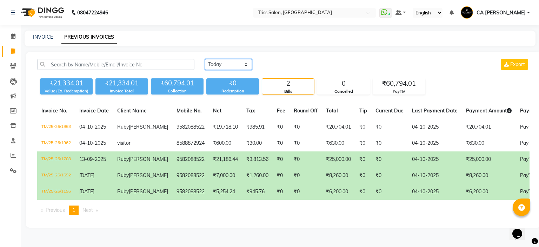
click at [242, 61] on select "Today Yesterday Custom Range" at bounding box center [228, 64] width 47 height 11
select select "yesterday"
click at [205, 59] on select "Today Yesterday Custom Range" at bounding box center [228, 64] width 47 height 11
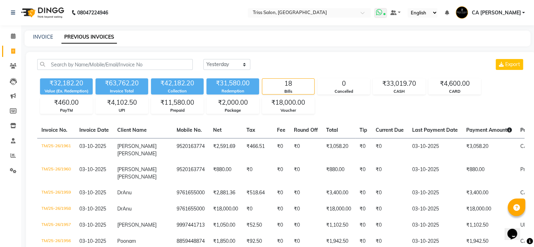
click at [387, 14] on span at bounding box center [380, 13] width 13 height 10
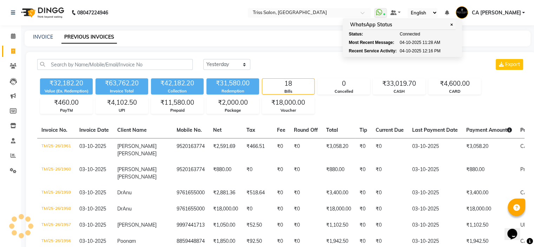
click at [521, 12] on link "CA Vineet Rana" at bounding box center [489, 13] width 69 height 12
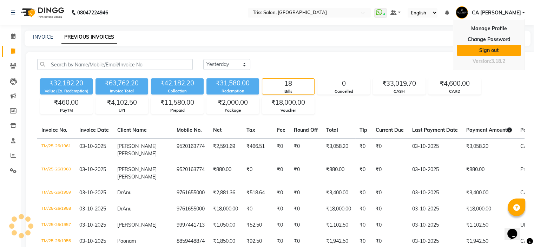
click at [486, 48] on link "Sign out" at bounding box center [488, 50] width 64 height 11
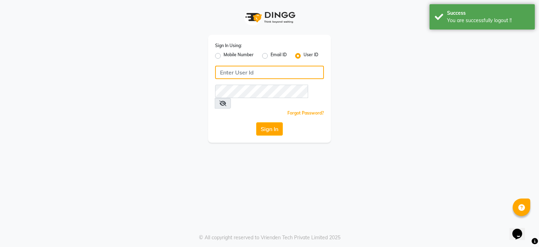
type input "8468010843"
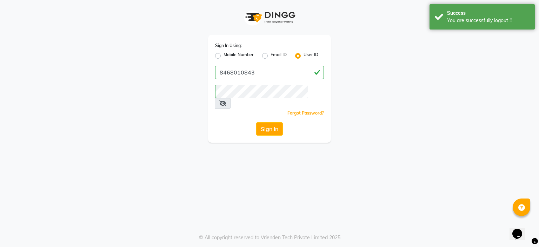
click at [223, 54] on label "Mobile Number" at bounding box center [238, 56] width 30 height 8
click at [223, 54] on input "Mobile Number" at bounding box center [225, 54] width 5 height 5
radio input "true"
radio input "false"
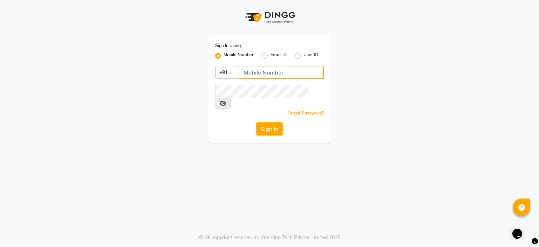
click at [284, 75] on input "Username" at bounding box center [281, 72] width 85 height 13
paste input "8178352246"
type input "8178352246"
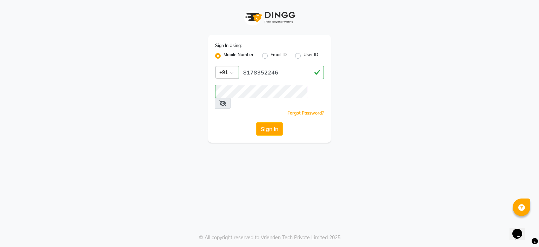
click at [213, 120] on div "Sign In Using: Mobile Number Email ID User ID Country Code × +91 8178352246 Rem…" at bounding box center [269, 89] width 123 height 108
click at [280, 122] on button "Sign In" at bounding box center [269, 128] width 27 height 13
drag, startPoint x: 237, startPoint y: 109, endPoint x: 247, endPoint y: 114, distance: 10.8
click at [237, 109] on div "Sign In Using: Mobile Number Email ID User ID Country Code × +91 8178352246 Rem…" at bounding box center [269, 89] width 123 height 108
click at [260, 122] on button "Sign In" at bounding box center [269, 128] width 27 height 13
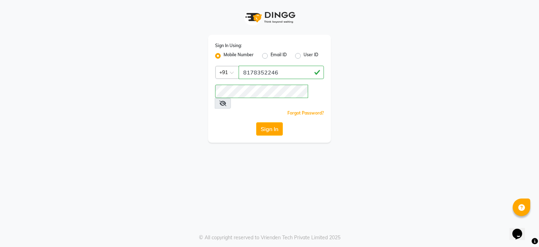
drag, startPoint x: 275, startPoint y: 52, endPoint x: 273, endPoint y: 64, distance: 12.7
click at [275, 52] on div "Sign In Using: Mobile Number Email ID User ID" at bounding box center [269, 51] width 109 height 18
click at [303, 57] on label "User ID" at bounding box center [310, 56] width 15 height 8
click at [303, 56] on input "User ID" at bounding box center [305, 54] width 5 height 5
radio input "true"
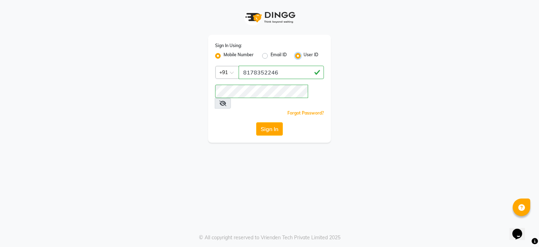
radio input "false"
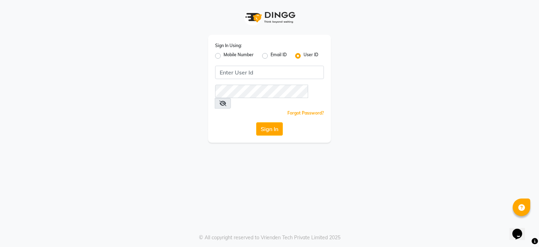
drag, startPoint x: 222, startPoint y: 54, endPoint x: 261, endPoint y: 64, distance: 40.6
click at [223, 54] on div "Mobile Number" at bounding box center [234, 56] width 39 height 8
drag, startPoint x: 219, startPoint y: 56, endPoint x: 225, endPoint y: 59, distance: 6.9
click at [223, 56] on label "Mobile Number" at bounding box center [238, 56] width 30 height 8
click at [223, 56] on input "Mobile Number" at bounding box center [225, 54] width 5 height 5
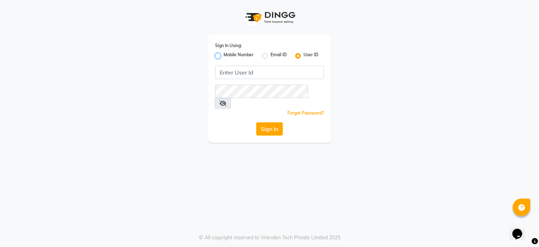
radio input "true"
radio input "false"
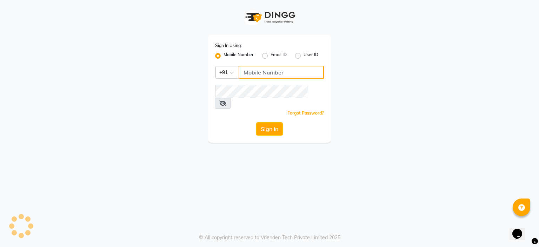
click at [255, 77] on input "Username" at bounding box center [281, 72] width 85 height 13
paste input "8178352246"
type input "8178352246"
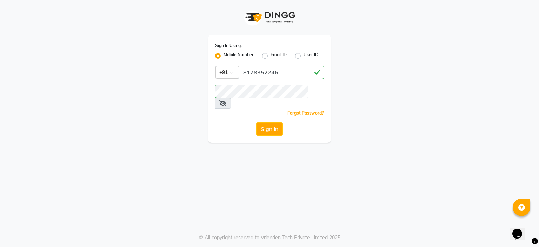
click at [239, 122] on div "Sign In" at bounding box center [269, 128] width 109 height 13
click at [261, 122] on button "Sign In" at bounding box center [269, 128] width 27 height 13
drag, startPoint x: 220, startPoint y: 126, endPoint x: 223, endPoint y: 130, distance: 5.4
click at [222, 130] on div "Sign In Using: Mobile Number Email ID User ID Country Code × +91 8178352246 Rem…" at bounding box center [269, 89] width 123 height 108
click at [274, 122] on button "Sign In" at bounding box center [269, 128] width 27 height 13
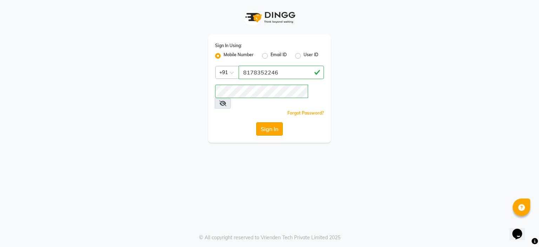
click at [273, 122] on button "Sign In" at bounding box center [269, 128] width 27 height 13
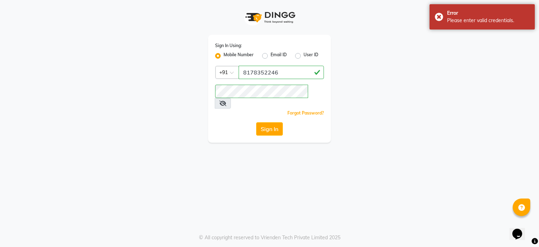
click at [270, 56] on label "Email ID" at bounding box center [278, 56] width 16 height 8
click at [270, 56] on input "Email ID" at bounding box center [272, 54] width 5 height 5
radio input "true"
radio input "false"
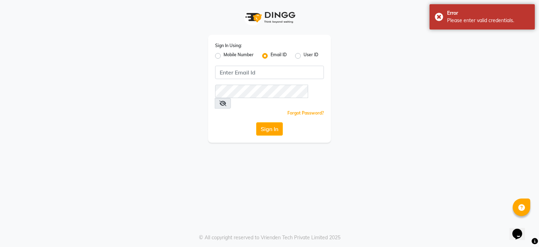
drag, startPoint x: 219, startPoint y: 56, endPoint x: 222, endPoint y: 64, distance: 8.0
click at [223, 57] on label "Mobile Number" at bounding box center [238, 56] width 30 height 8
click at [223, 56] on input "Mobile Number" at bounding box center [225, 54] width 5 height 5
radio input "true"
radio input "false"
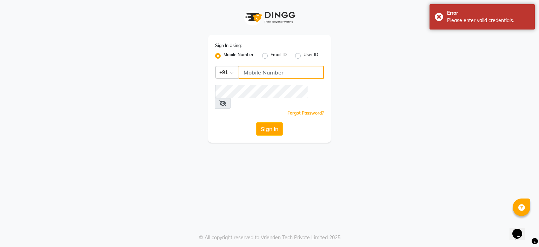
click at [275, 73] on input "Username" at bounding box center [281, 72] width 85 height 13
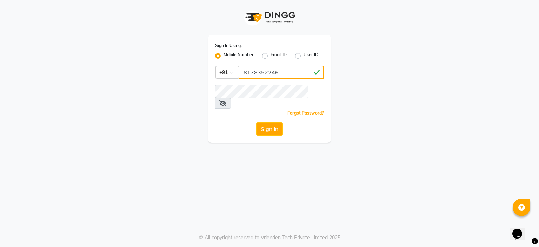
type input "8178352246"
click at [229, 122] on div "Sign In" at bounding box center [269, 128] width 109 height 13
click at [260, 122] on button "Sign In" at bounding box center [269, 128] width 27 height 13
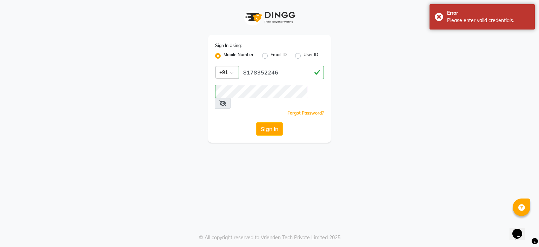
click at [266, 122] on button "Sign In" at bounding box center [269, 128] width 27 height 13
click at [231, 98] on span at bounding box center [223, 103] width 16 height 11
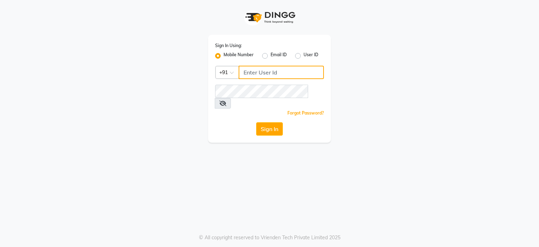
type input "8468010843"
click at [232, 56] on label "Mobile Number" at bounding box center [238, 56] width 30 height 8
click at [228, 56] on input "Mobile Number" at bounding box center [225, 54] width 5 height 5
click at [266, 71] on input "Username" at bounding box center [281, 72] width 85 height 13
type input "8178352246"
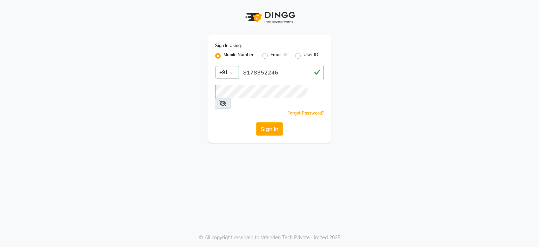
click at [221, 136] on div "Sign In Using: Mobile Number Email ID User ID Country Code × [PHONE_NUMBER] Rem…" at bounding box center [269, 123] width 539 height 247
drag, startPoint x: 266, startPoint y: 115, endPoint x: 266, endPoint y: 108, distance: 6.7
click at [266, 122] on button "Sign In" at bounding box center [269, 128] width 27 height 13
